Goal: Task Accomplishment & Management: Manage account settings

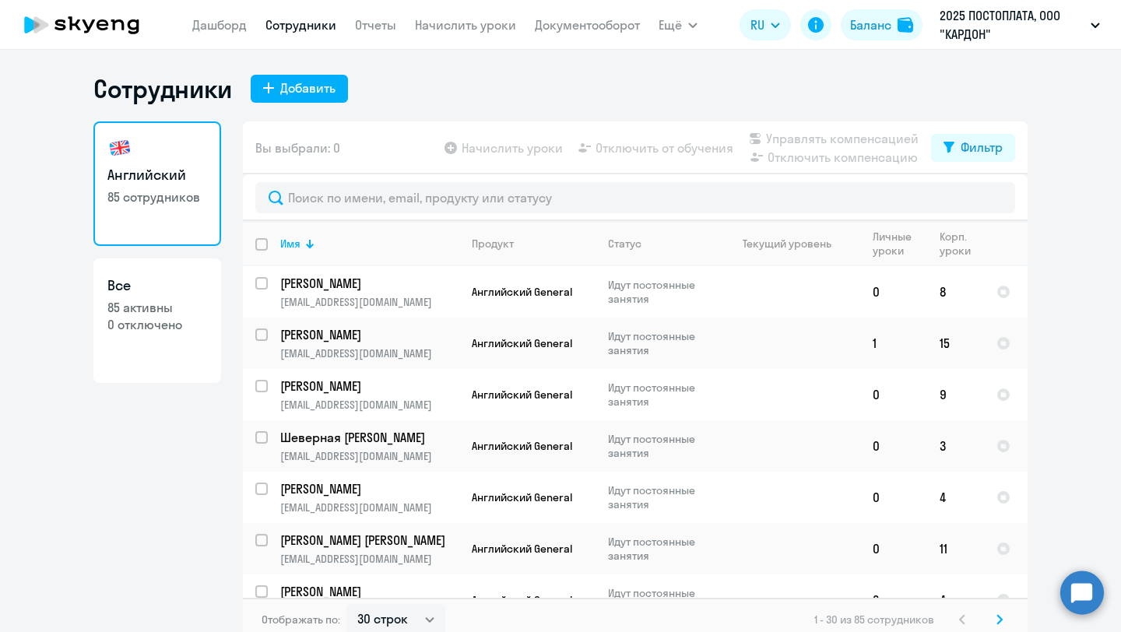
select select "30"
click at [505, 187] on input "text" at bounding box center [635, 197] width 760 height 31
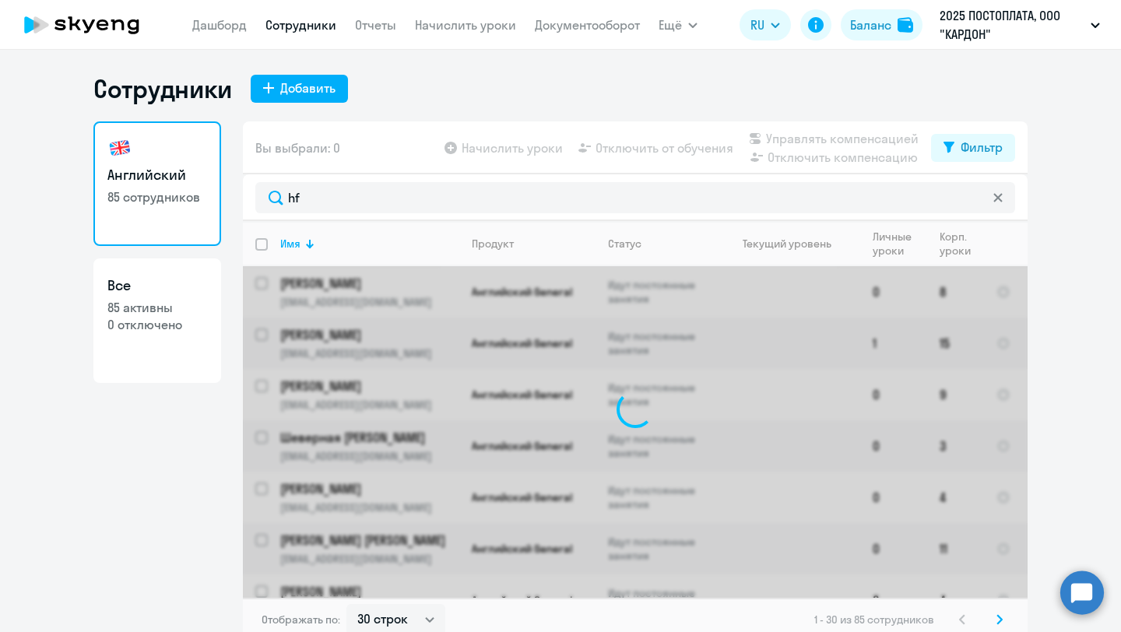
type input "h"
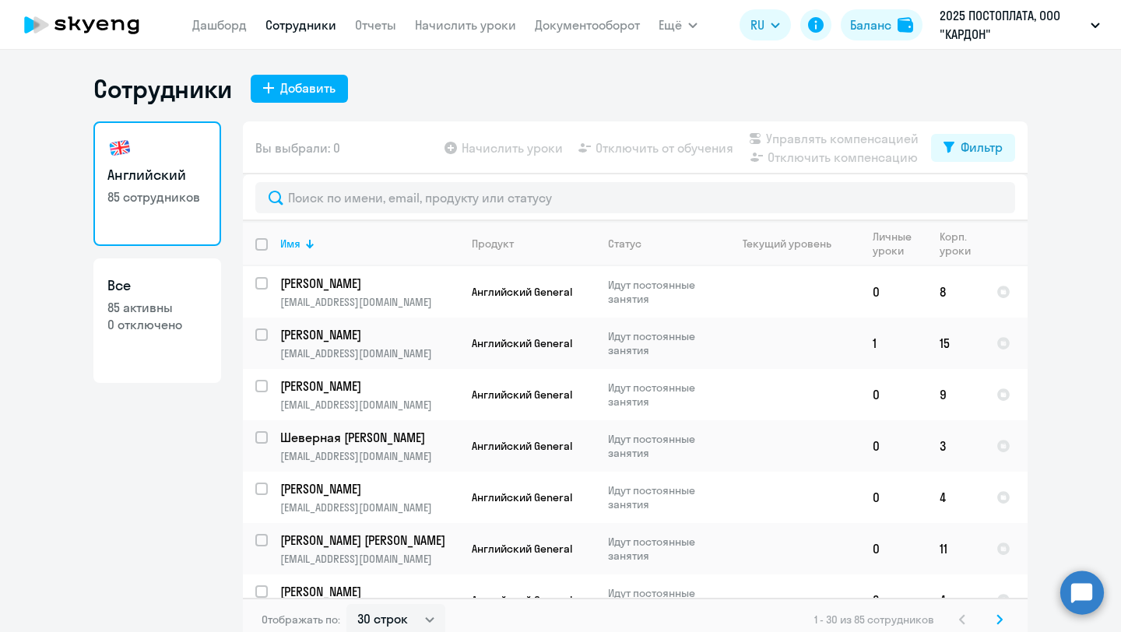
type input "h"
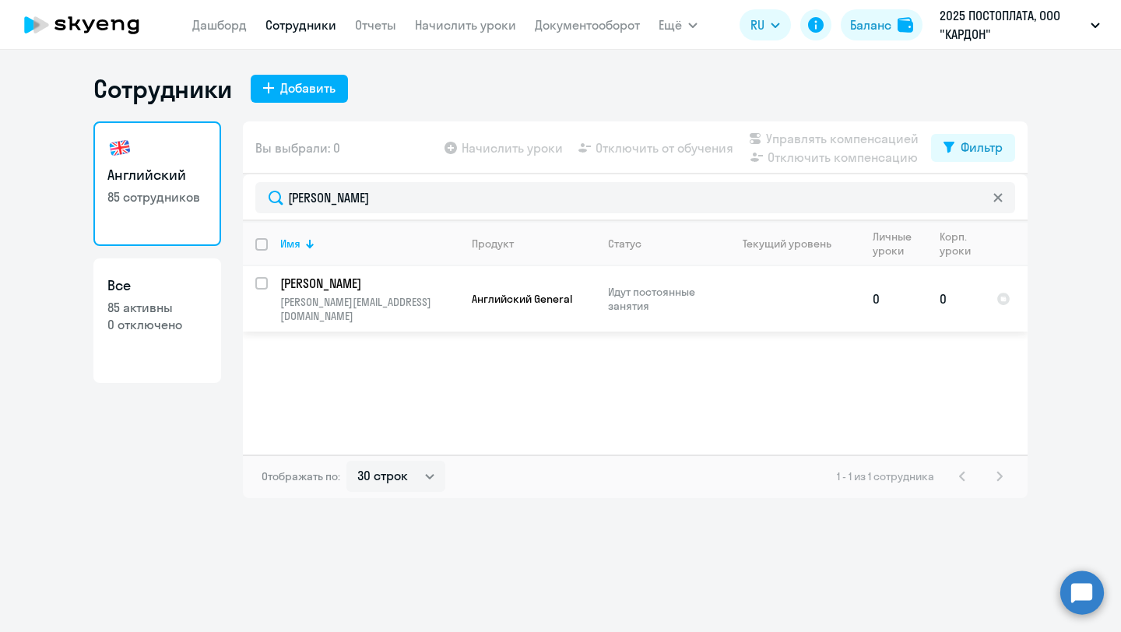
type input "[PERSON_NAME]"
click at [436, 289] on p "[PERSON_NAME]" at bounding box center [368, 283] width 176 height 17
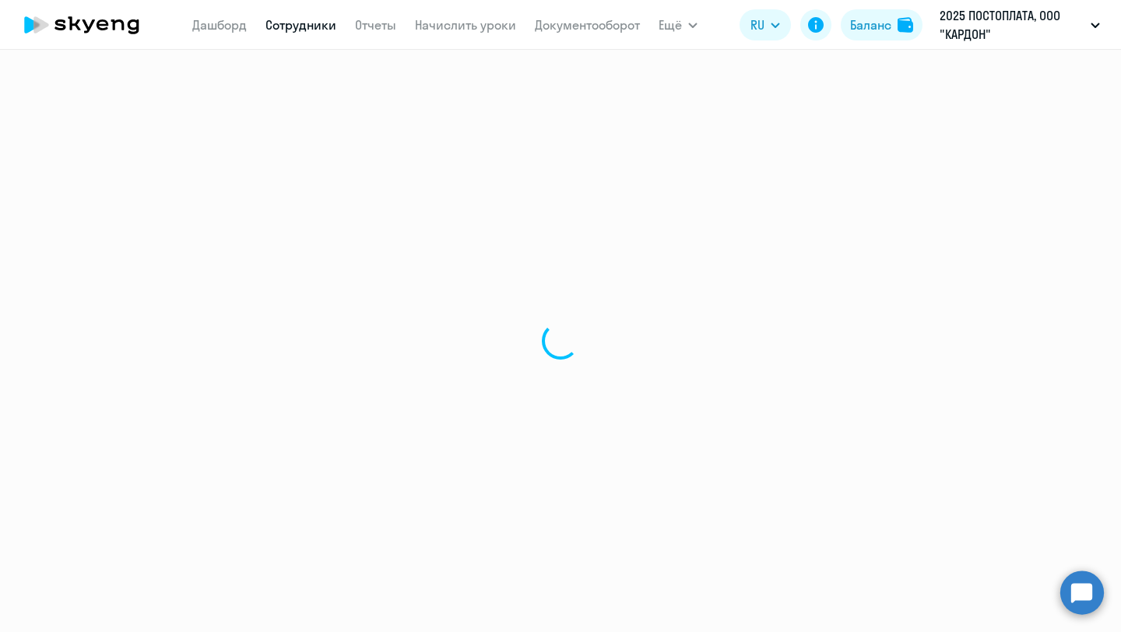
select select "english"
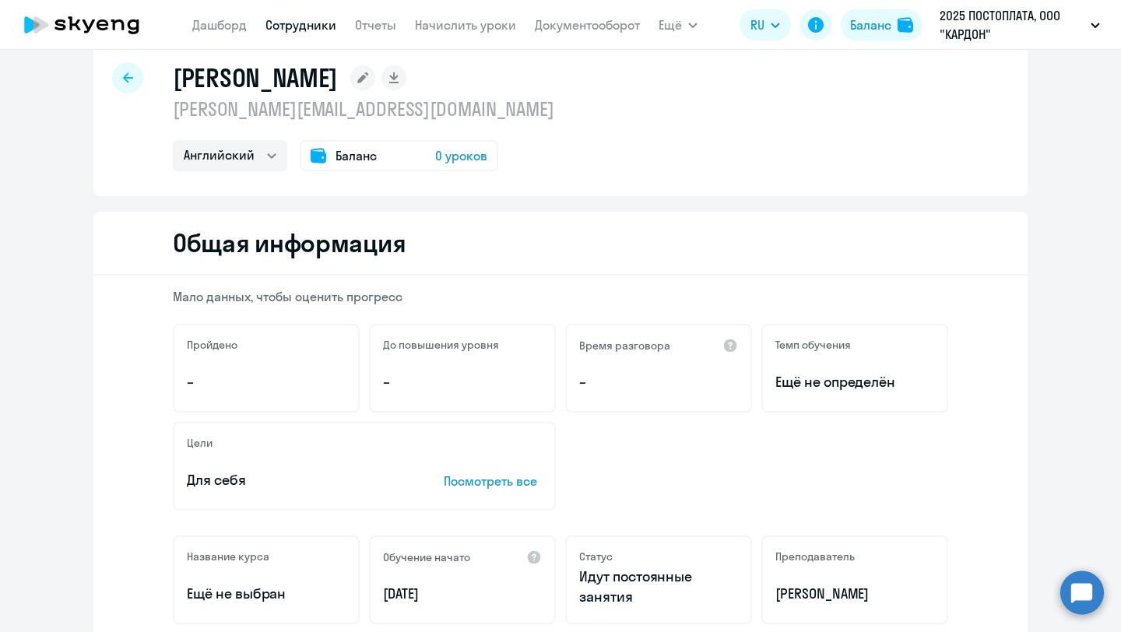
scroll to position [31, 0]
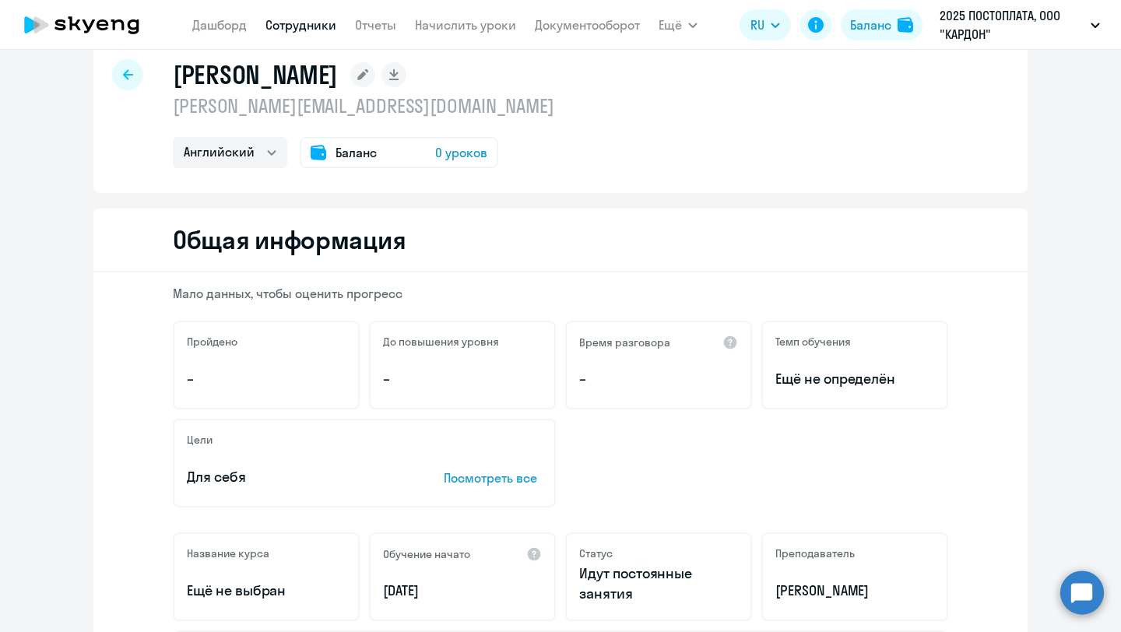
click at [472, 155] on span "0 уроков" at bounding box center [461, 152] width 52 height 19
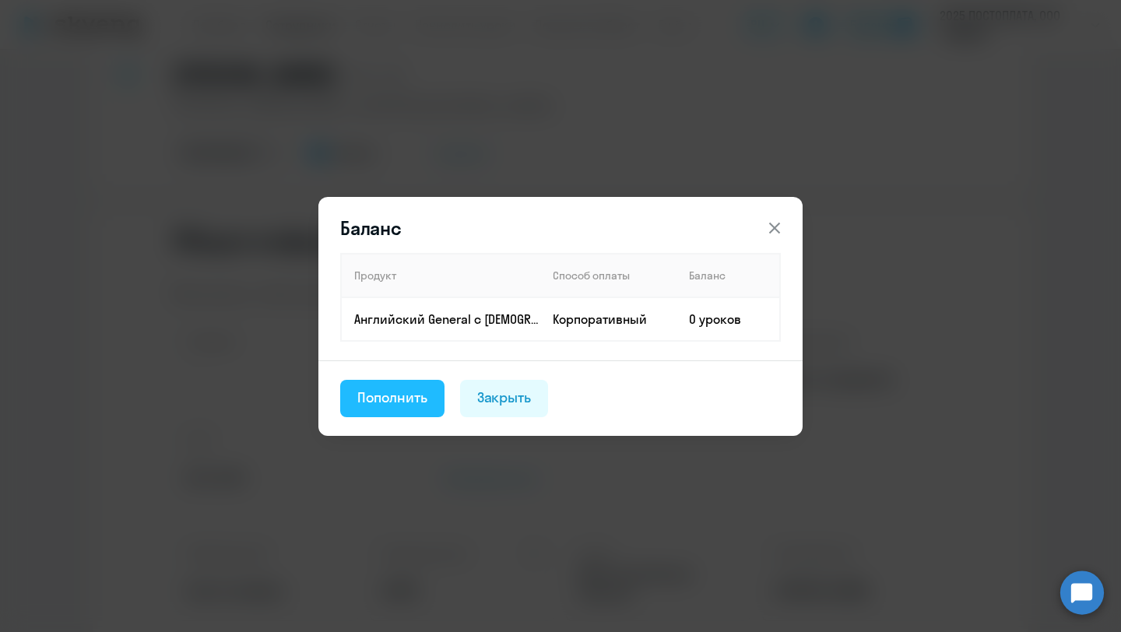
click at [403, 397] on div "Пополнить" at bounding box center [392, 398] width 70 height 20
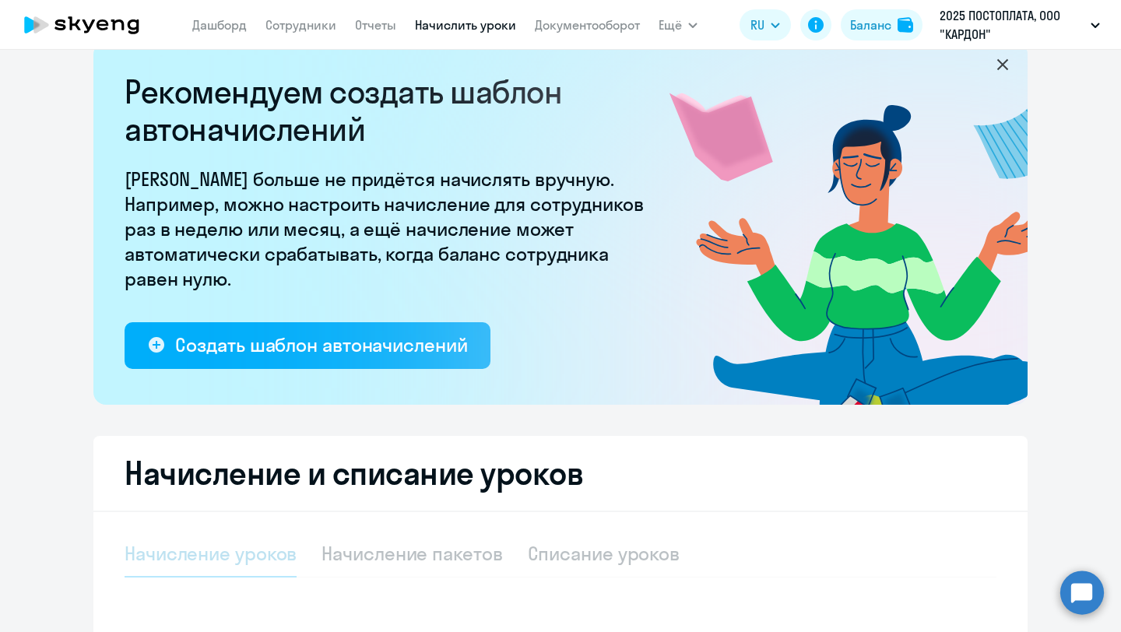
select select "10"
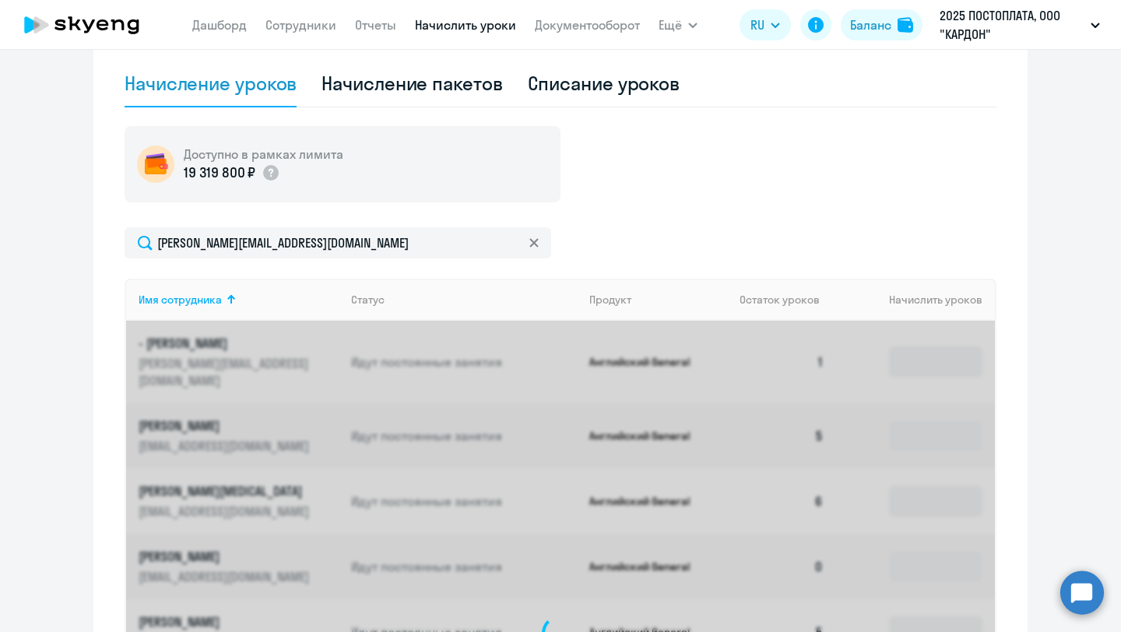
scroll to position [512, 0]
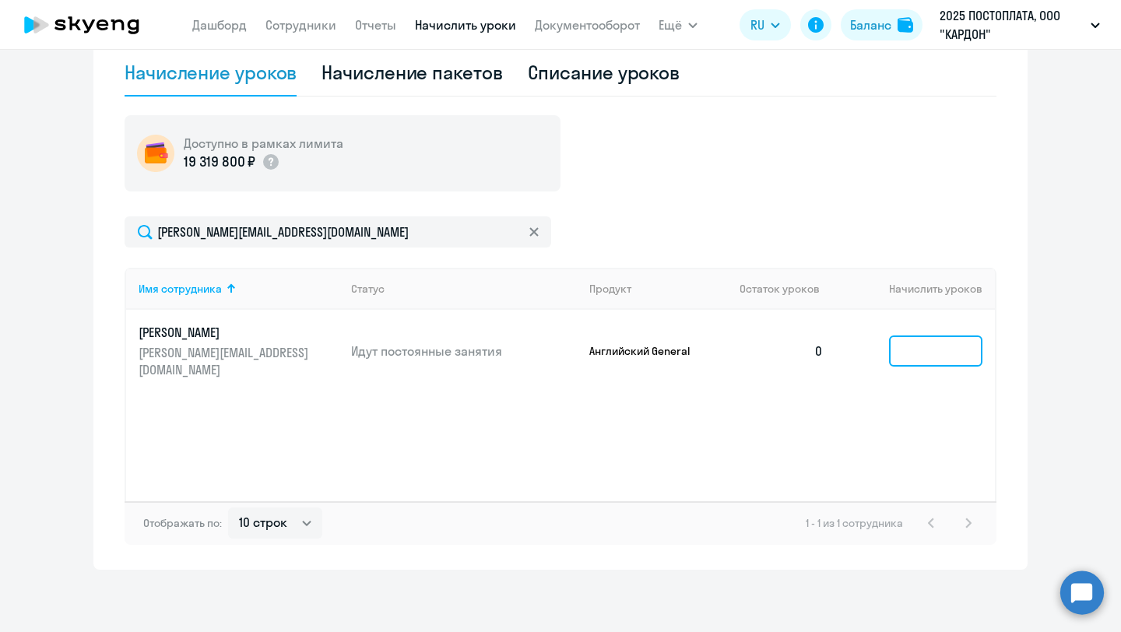
click at [910, 347] on input at bounding box center [935, 351] width 93 height 31
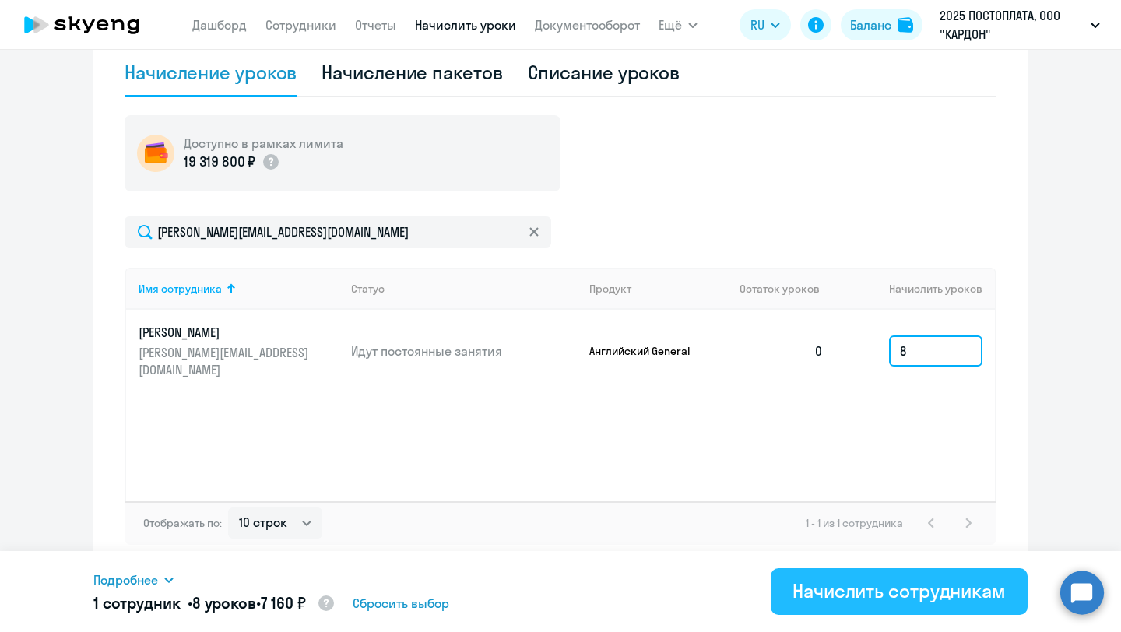
type input "8"
click at [910, 586] on div "Начислить сотрудникам" at bounding box center [899, 591] width 213 height 25
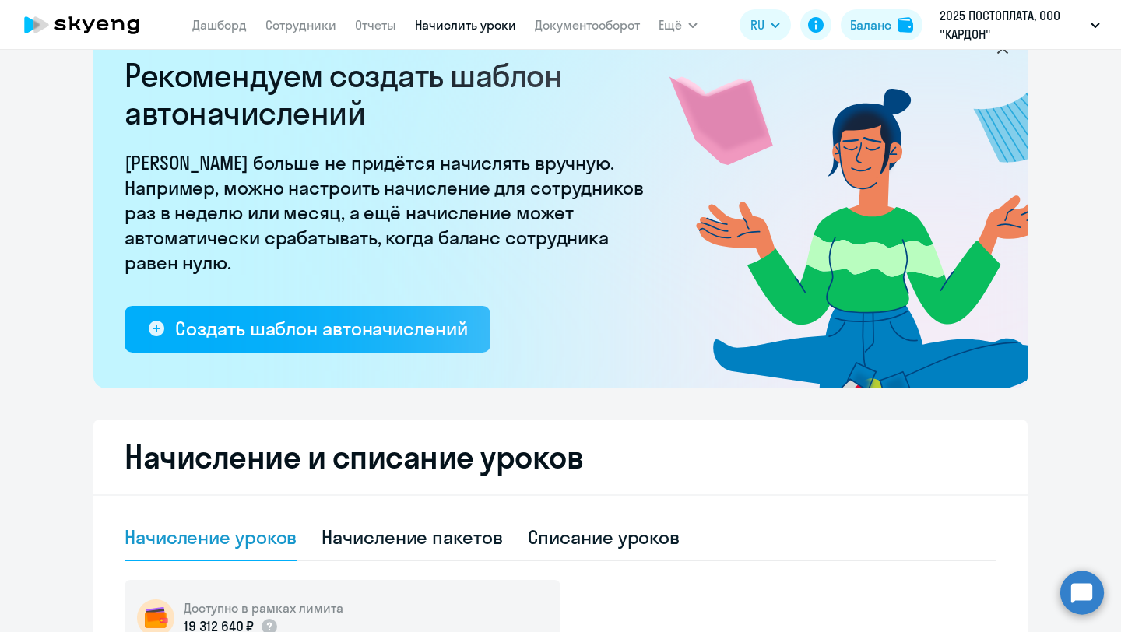
scroll to position [0, 0]
